Goal: Information Seeking & Learning: Learn about a topic

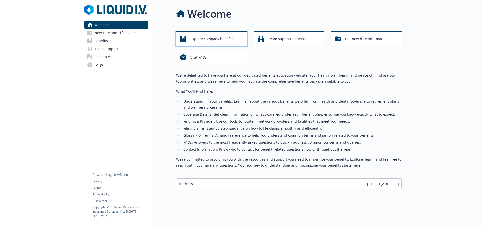
click at [214, 37] on span "Explore company benefits" at bounding box center [211, 39] width 43 height 10
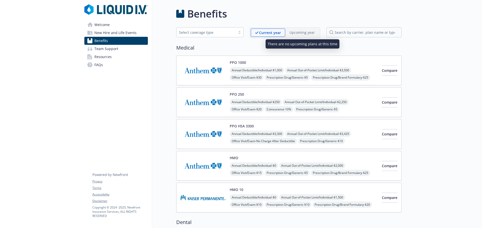
click at [297, 33] on p "Upcoming year" at bounding box center [301, 32] width 25 height 5
